Goal: Communication & Community: Answer question/provide support

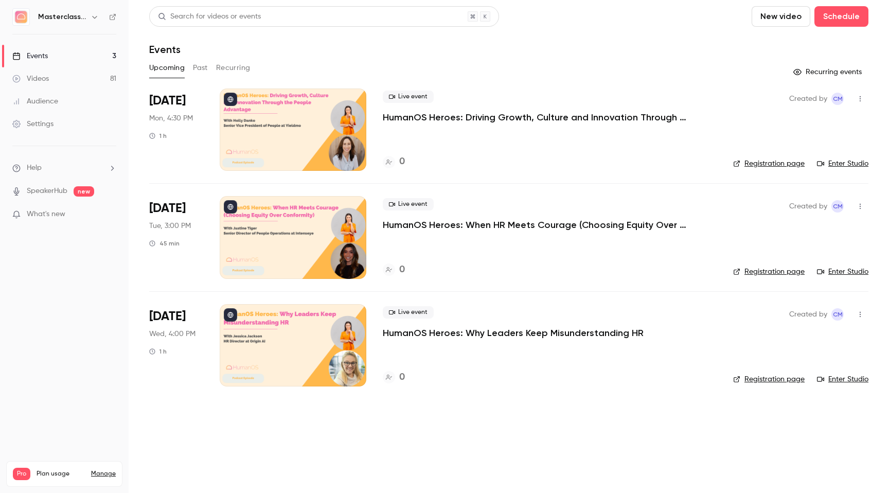
click at [54, 164] on li "Help" at bounding box center [64, 168] width 104 height 11
click at [157, 156] on link "Talk to [GEOGRAPHIC_DATA]" at bounding box center [189, 156] width 113 height 27
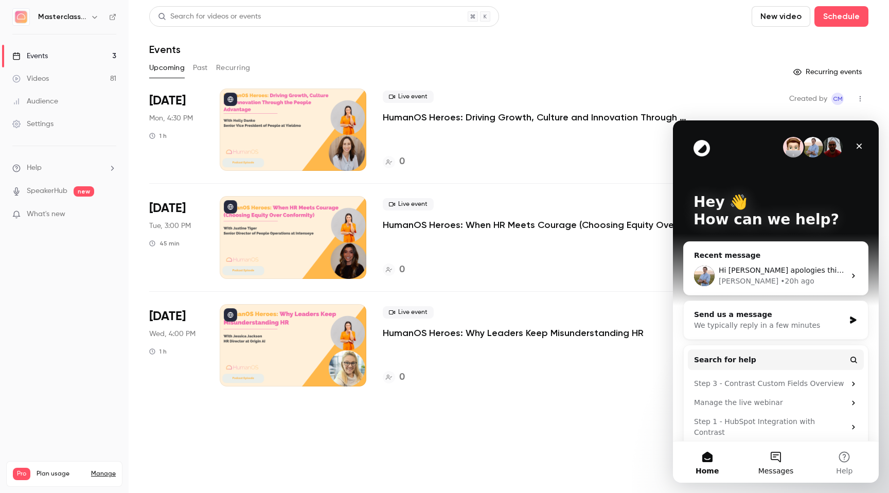
click at [772, 462] on button "Messages" at bounding box center [776, 462] width 68 height 41
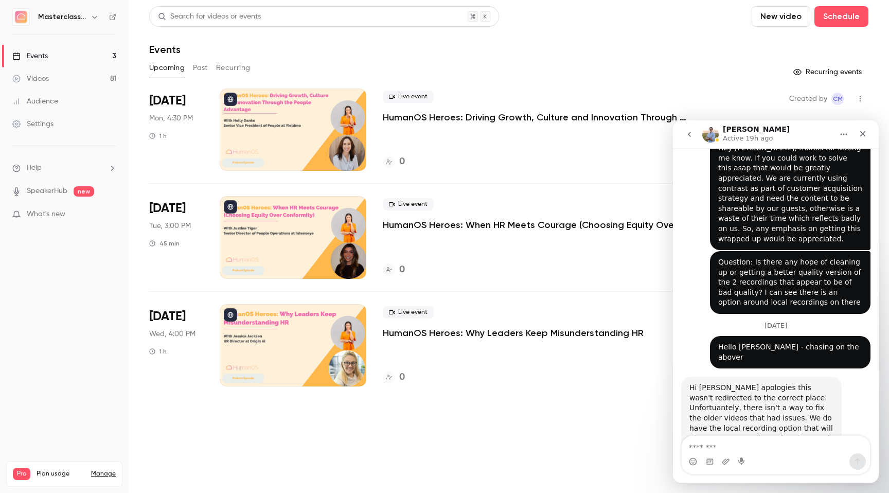
scroll to position [679, 0]
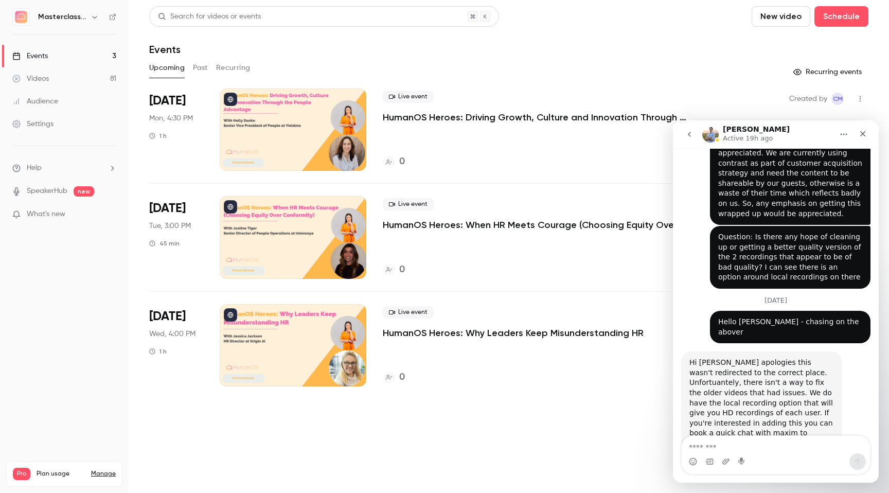
click at [718, 445] on textarea "Message…" at bounding box center [776, 444] width 188 height 17
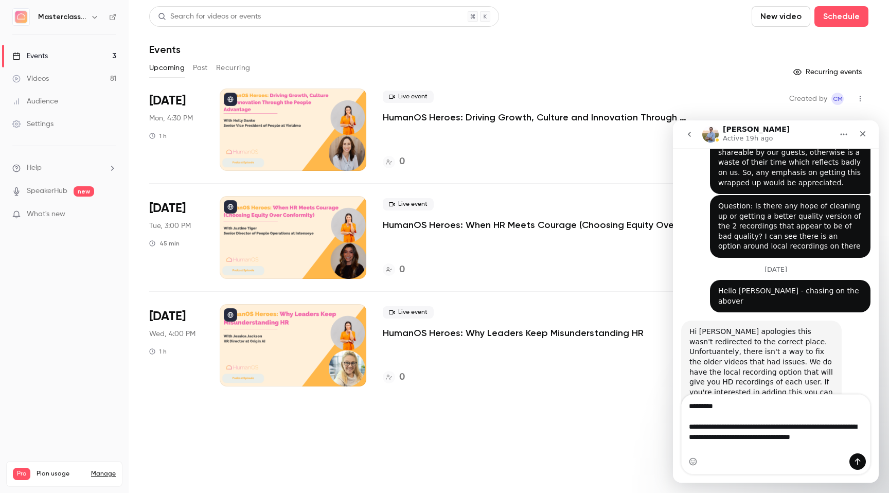
scroll to position [720, 0]
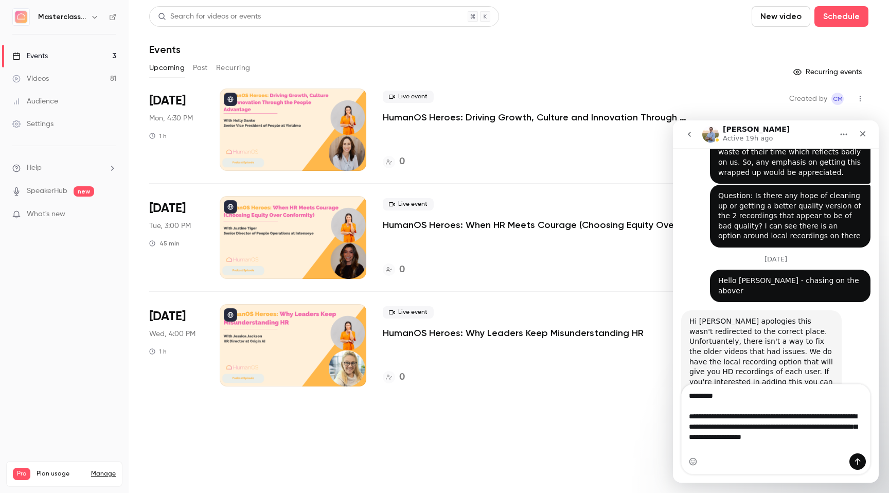
type textarea "**********"
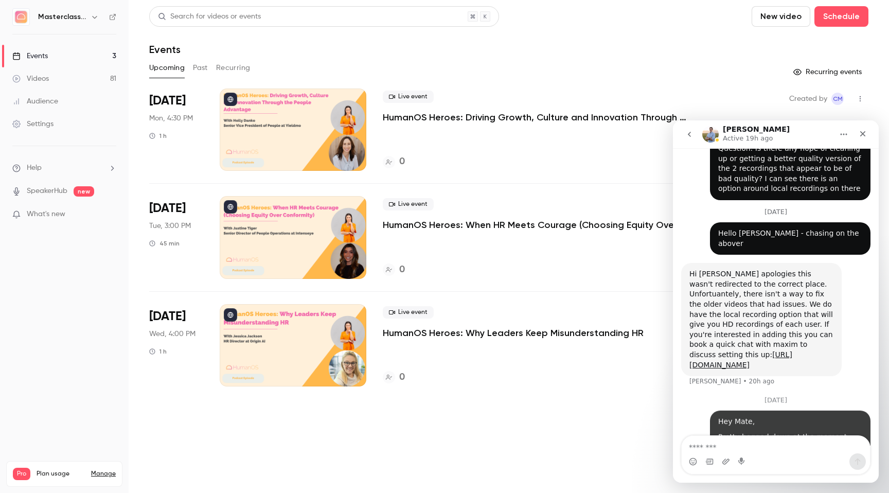
scroll to position [769, 0]
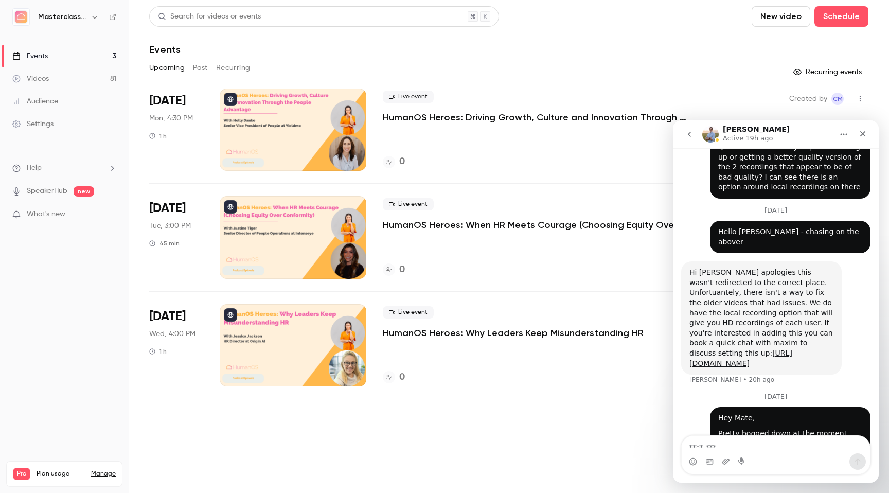
drag, startPoint x: 690, startPoint y: 230, endPoint x: 829, endPoint y: 315, distance: 163.1
click at [829, 315] on div "Hi [PERSON_NAME] apologies this wasn't redirected to the correct place. Unfortu…" at bounding box center [762, 318] width 144 height 101
copy div "Hi [PERSON_NAME] apologies this wasn't redirected to the correct place. Unfortu…"
